Goal: Transaction & Acquisition: Purchase product/service

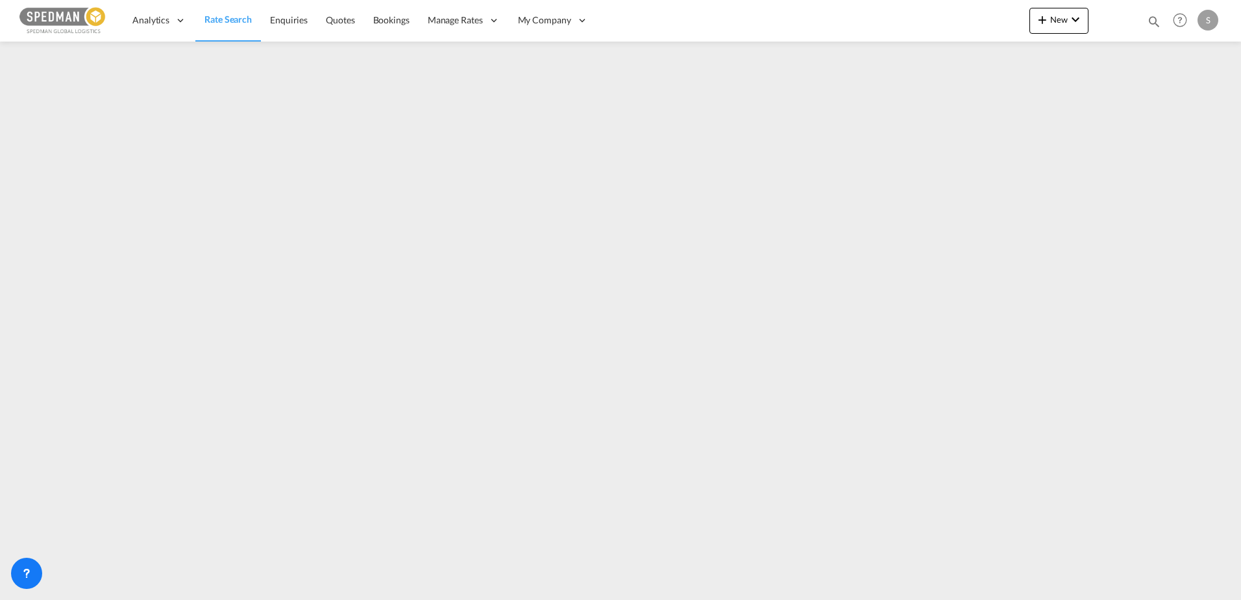
click at [242, 15] on span "Rate Search" at bounding box center [228, 19] width 47 height 11
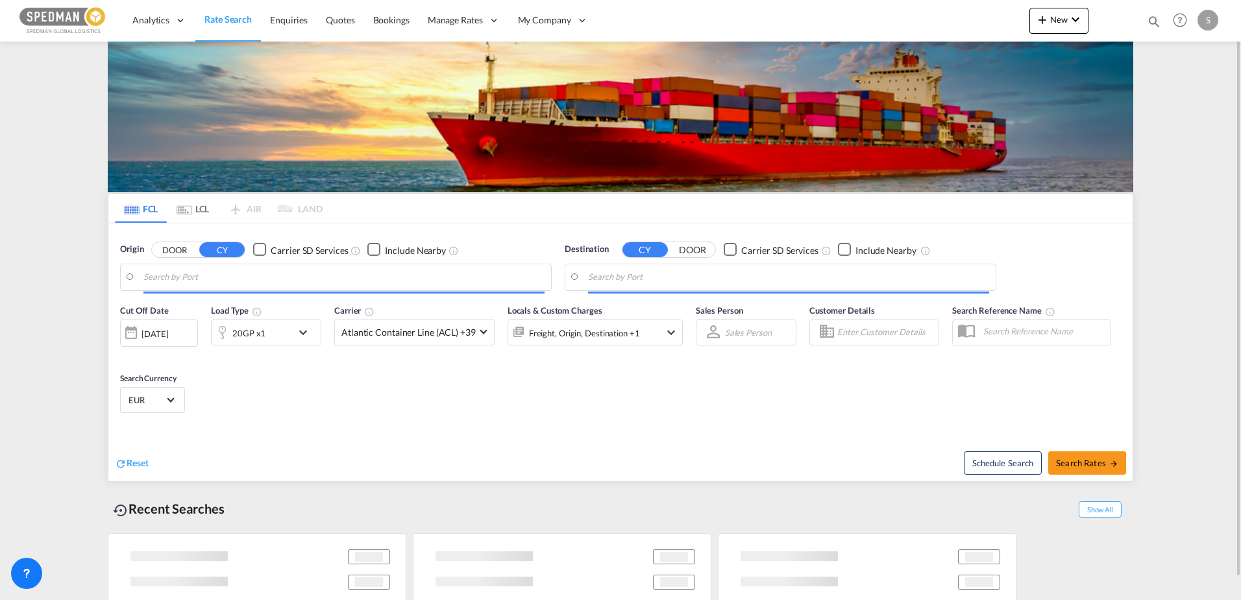
type input "Larvik, NOLAR"
type input "[GEOGRAPHIC_DATA] (ex [GEOGRAPHIC_DATA]), INMAA"
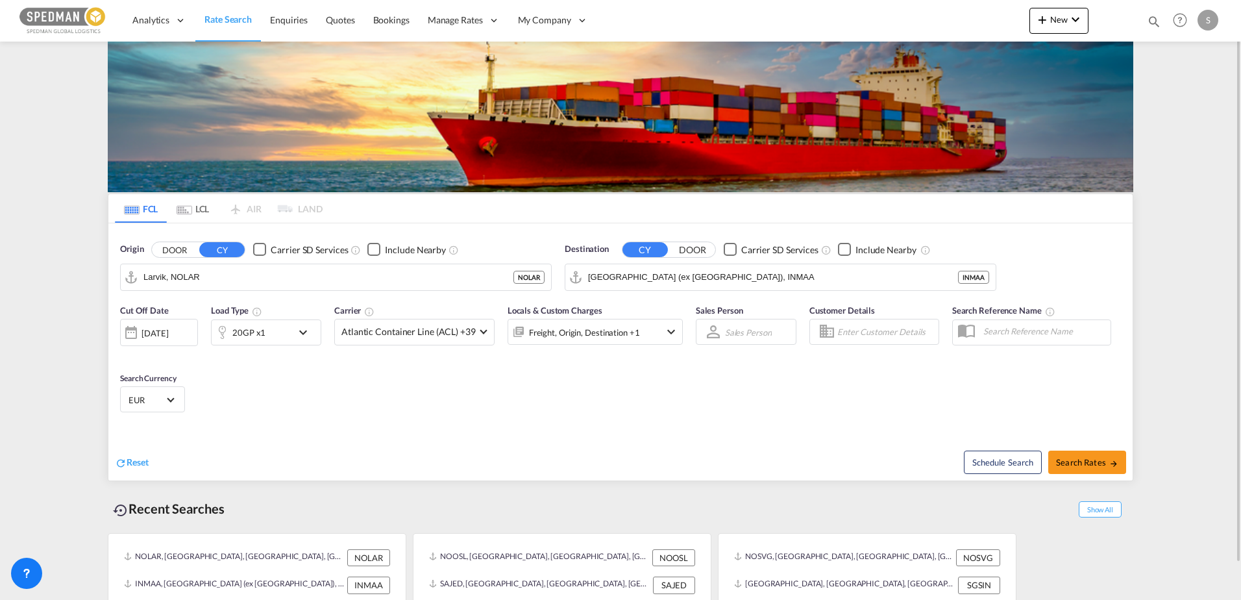
click at [267, 335] on div "20GP x1" at bounding box center [252, 332] width 81 height 26
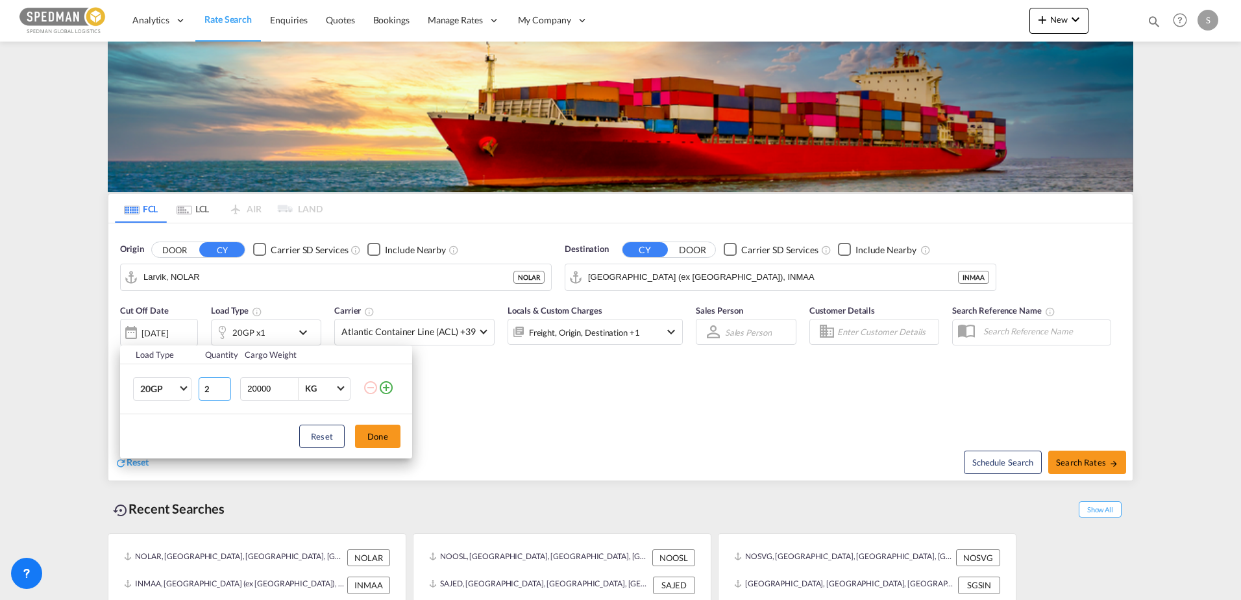
type input "2"
click at [224, 387] on input "2" at bounding box center [215, 388] width 32 height 23
click at [387, 386] on md-icon "icon-plus-circle-outline" at bounding box center [386, 388] width 16 height 16
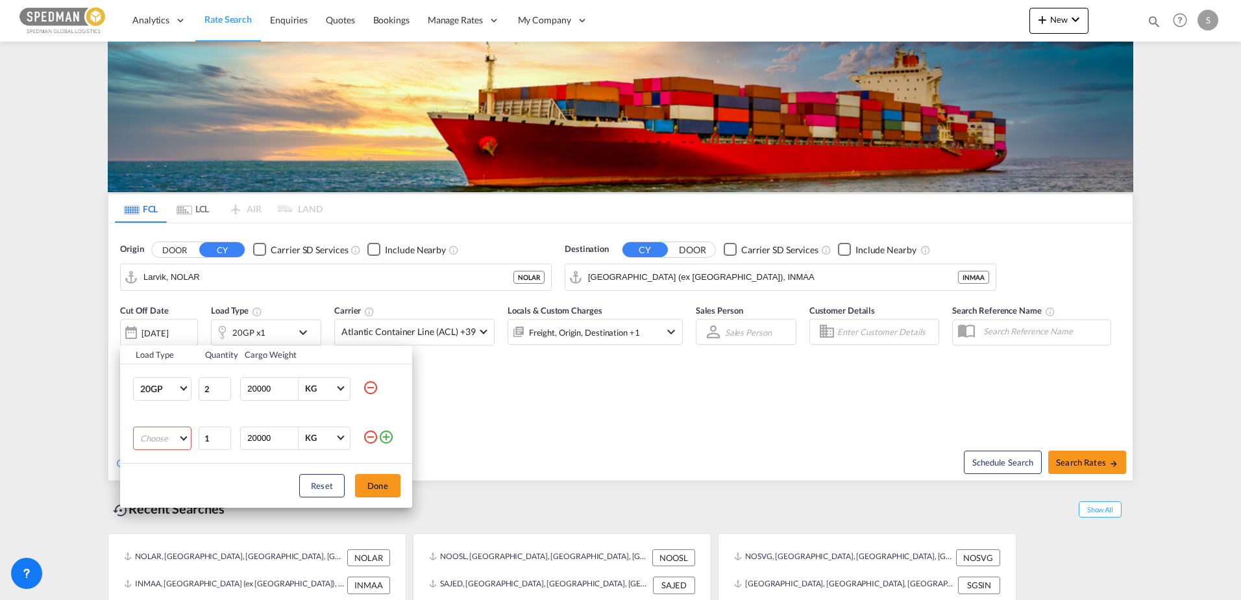
click at [182, 438] on md-select "Choose 20GP 40GP 40HC 45HC 20RE 40RE 40HR 20OT 40OT 20FR 40FR 40NR 20NR 45S 20T…" at bounding box center [162, 438] width 58 height 23
click at [156, 477] on md-option "40GP" at bounding box center [174, 469] width 88 height 31
click at [372, 479] on button "Done" at bounding box center [377, 485] width 45 height 23
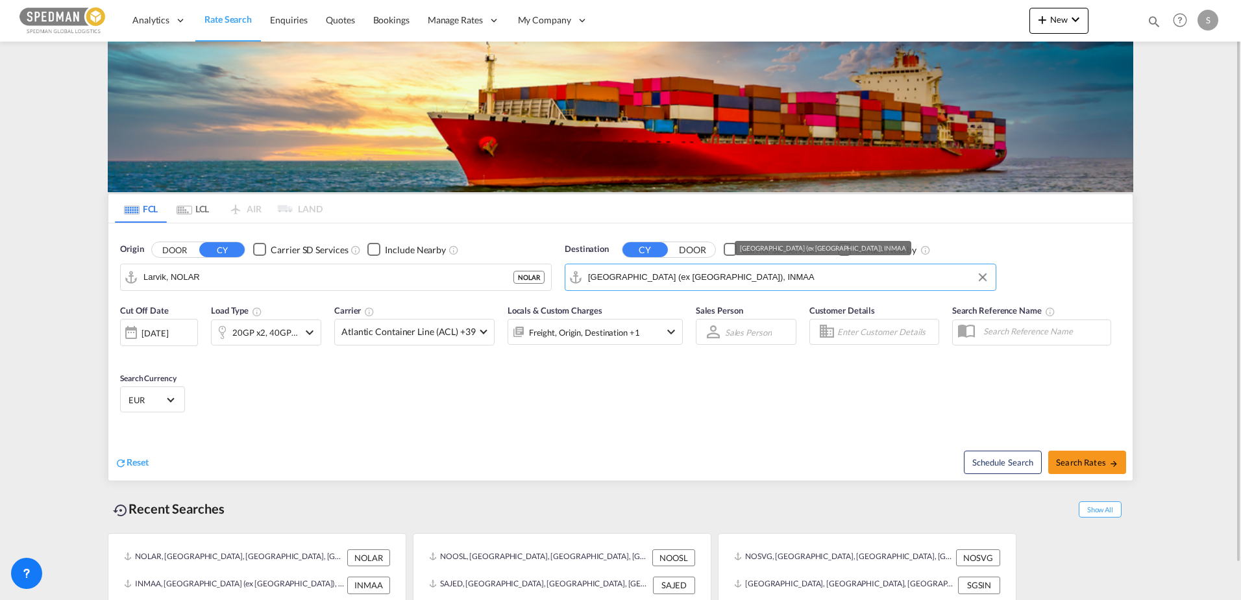
click at [718, 275] on input "[GEOGRAPHIC_DATA] (ex [GEOGRAPHIC_DATA]), INMAA" at bounding box center [788, 276] width 401 height 19
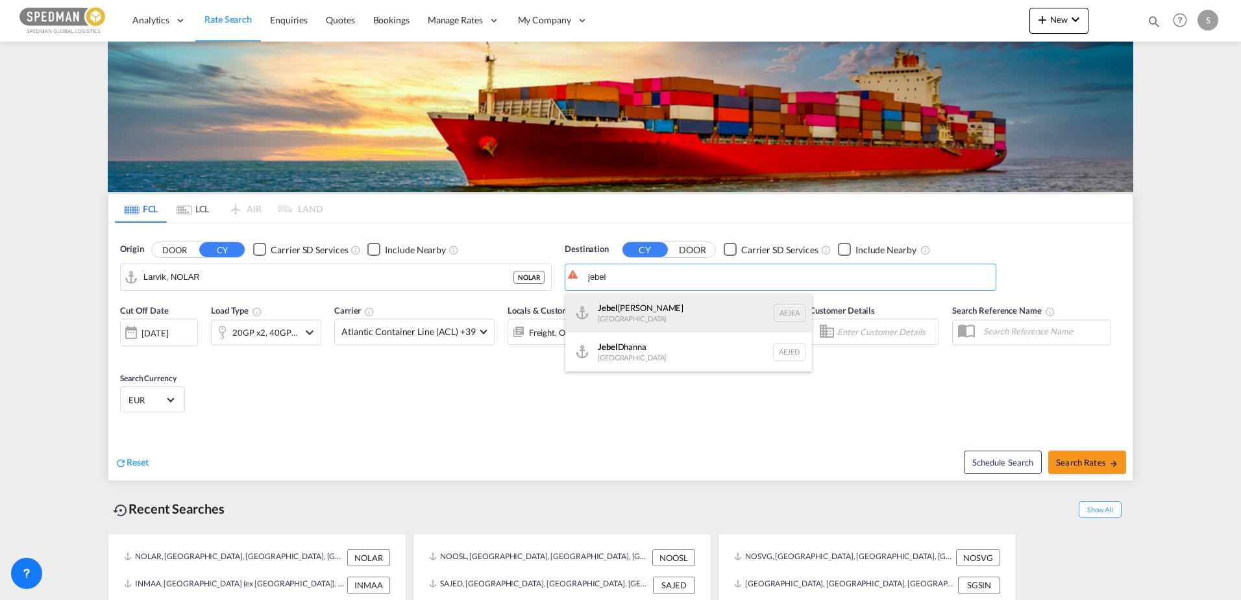
click at [650, 301] on div "[GEOGRAPHIC_DATA] [GEOGRAPHIC_DATA]" at bounding box center [688, 312] width 247 height 39
type input "[GEOGRAPHIC_DATA], [GEOGRAPHIC_DATA]"
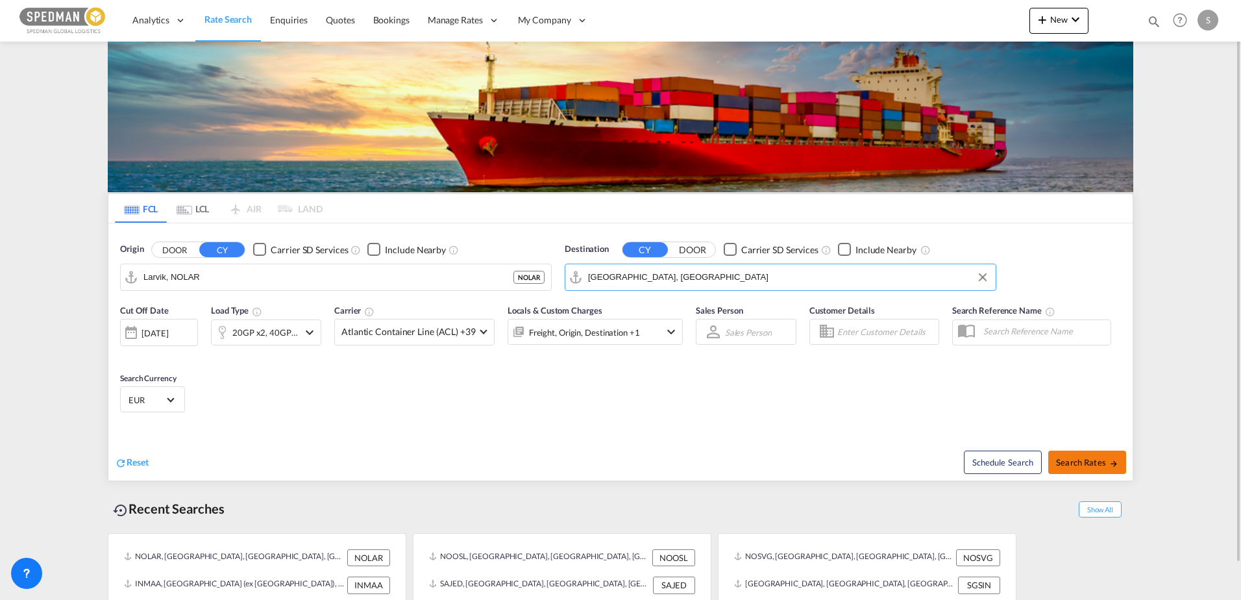
click at [1082, 461] on span "Search Rates" at bounding box center [1087, 462] width 62 height 10
type input "NOLAR to AEJEA / [DATE]"
